Goal: Information Seeking & Learning: Understand process/instructions

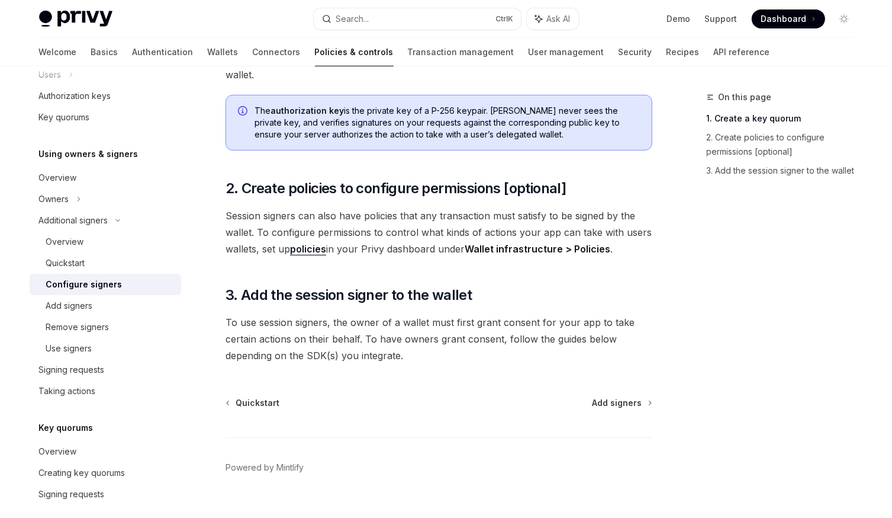
scroll to position [346, 0]
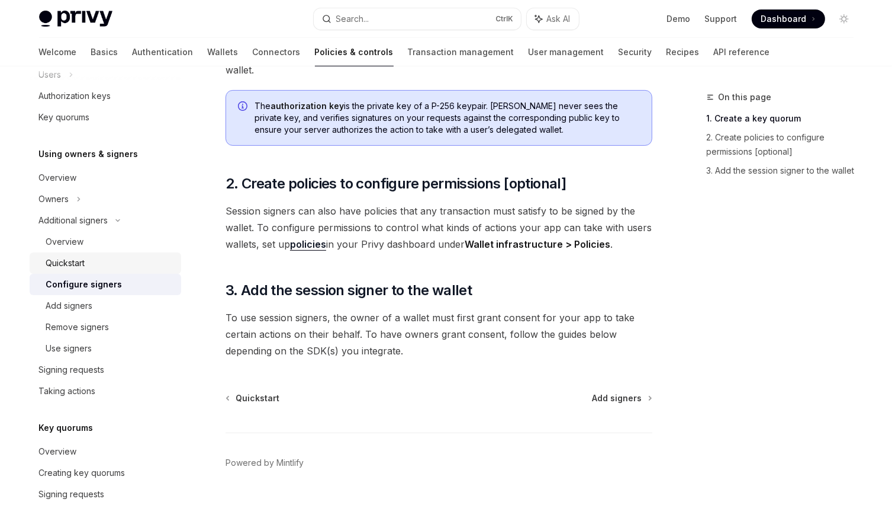
drag, startPoint x: 76, startPoint y: 265, endPoint x: 83, endPoint y: 253, distance: 14.3
click at [76, 265] on div "Quickstart" at bounding box center [65, 263] width 39 height 14
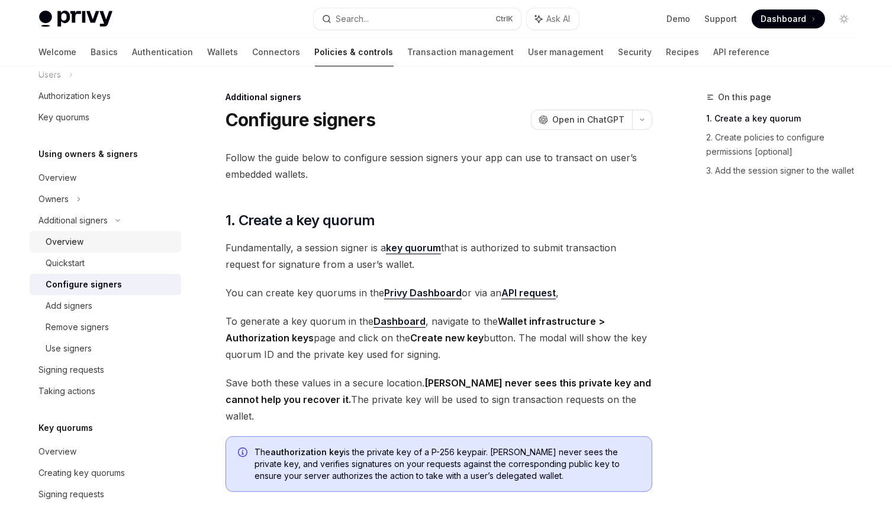
click at [82, 248] on div "Overview" at bounding box center [65, 241] width 38 height 14
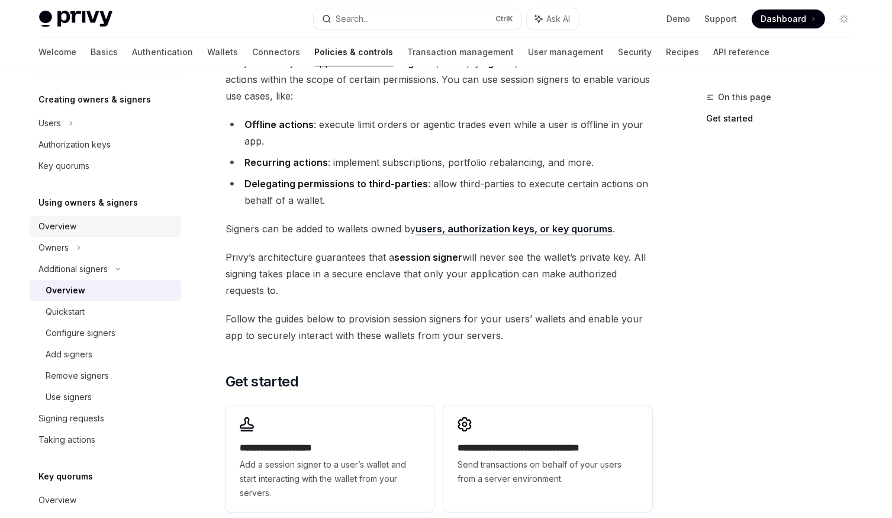
scroll to position [193, 0]
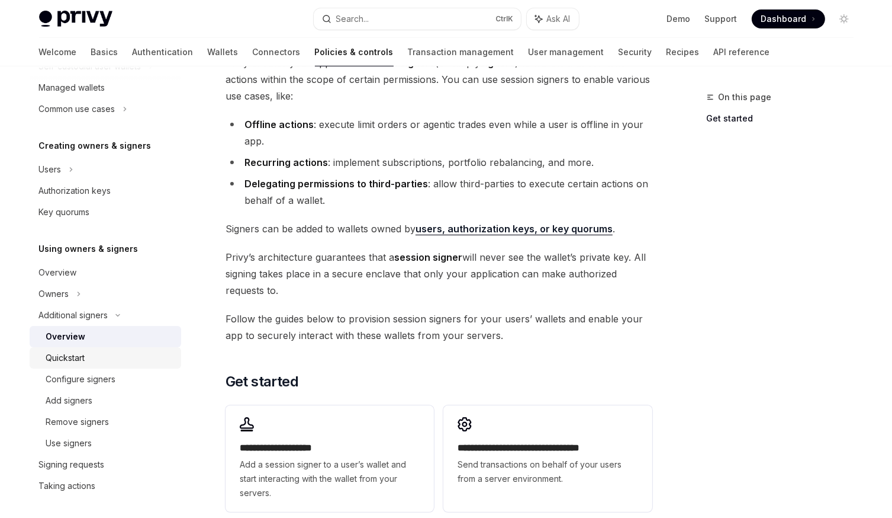
click at [118, 365] on link "Quickstart" at bounding box center [106, 357] width 152 height 21
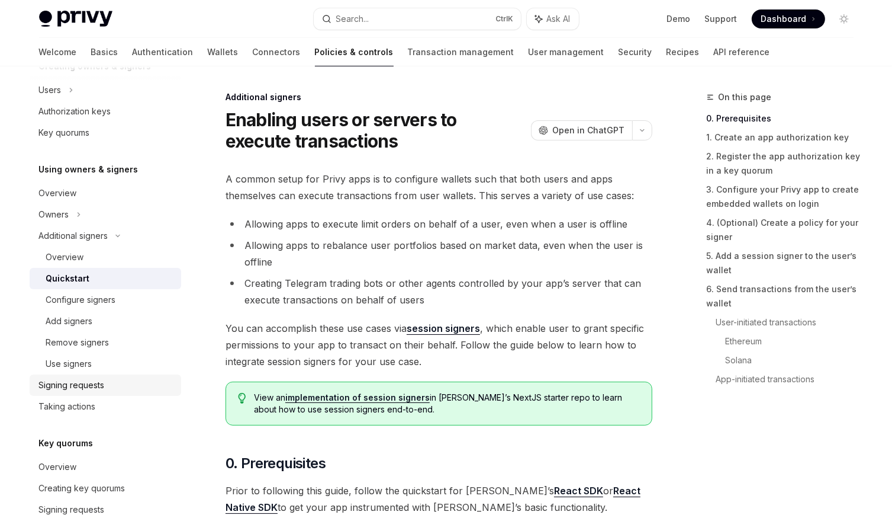
scroll to position [288, 0]
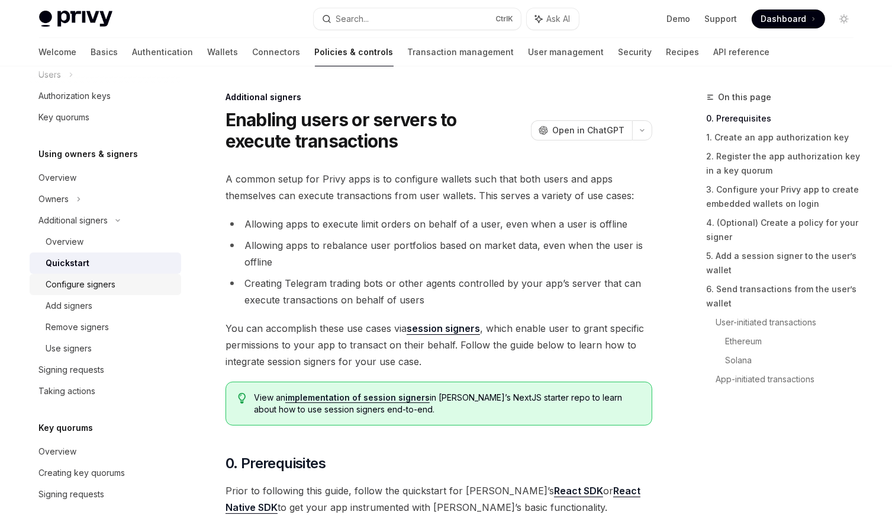
click at [111, 289] on div "Configure signers" at bounding box center [81, 284] width 70 height 14
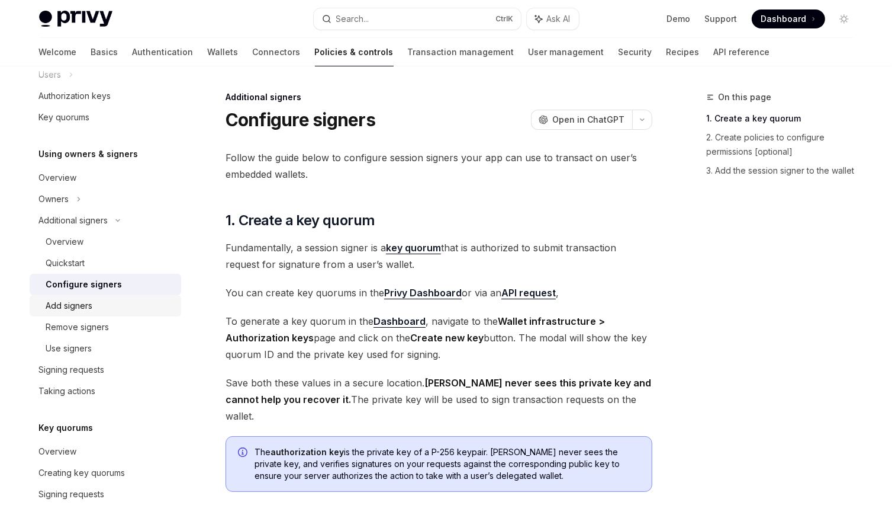
click at [104, 303] on div "Add signers" at bounding box center [110, 305] width 128 height 14
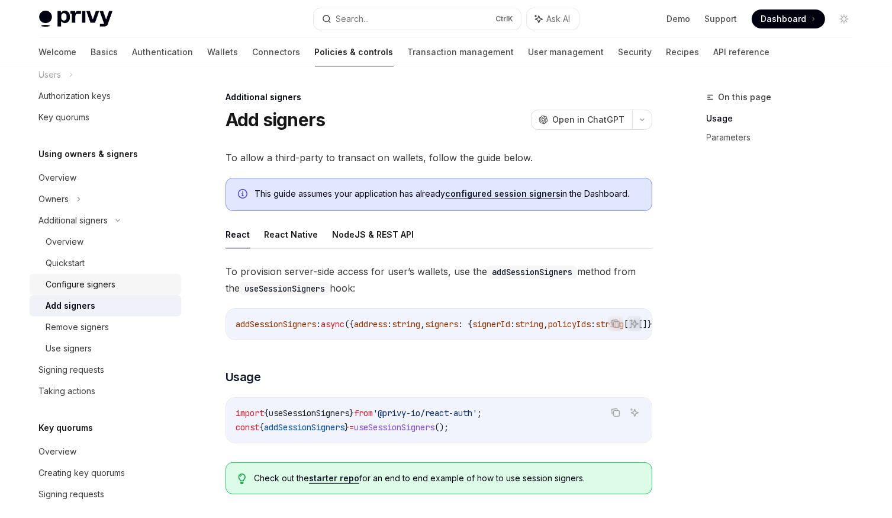
click at [103, 293] on link "Configure signers" at bounding box center [106, 284] width 152 height 21
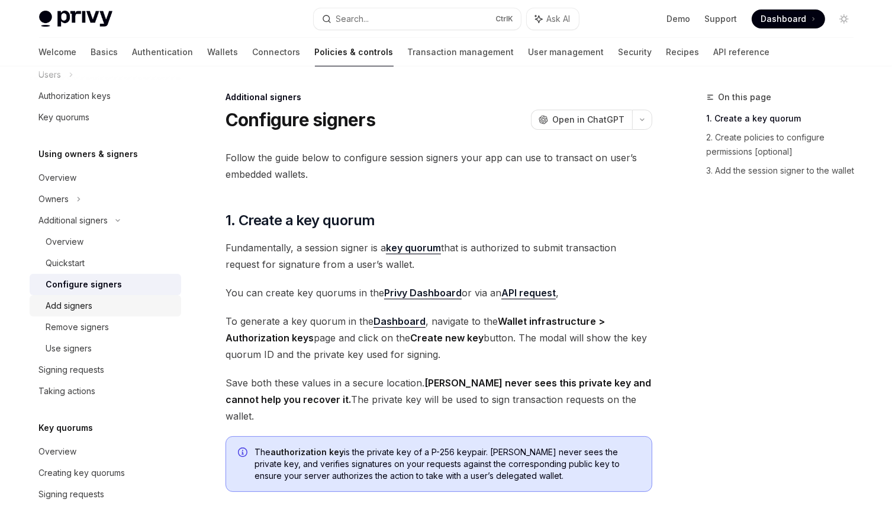
click at [123, 311] on div "Add signers" at bounding box center [110, 305] width 128 height 14
type textarea "*"
